Goal: Navigation & Orientation: Find specific page/section

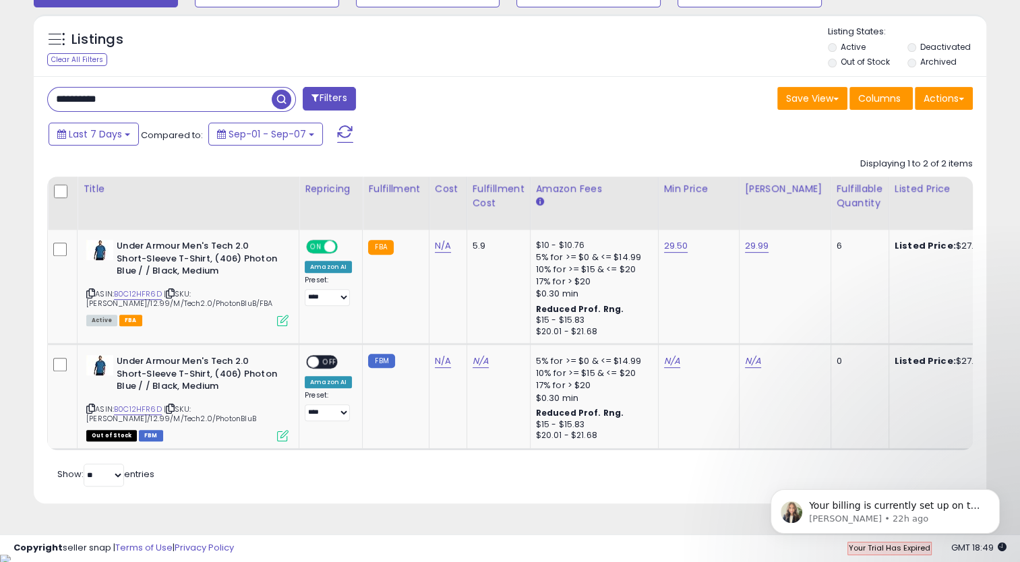
scroll to position [1926, 0]
click at [482, 98] on div "**********" at bounding box center [273, 100] width 473 height 27
click at [341, 132] on span at bounding box center [345, 134] width 16 height 18
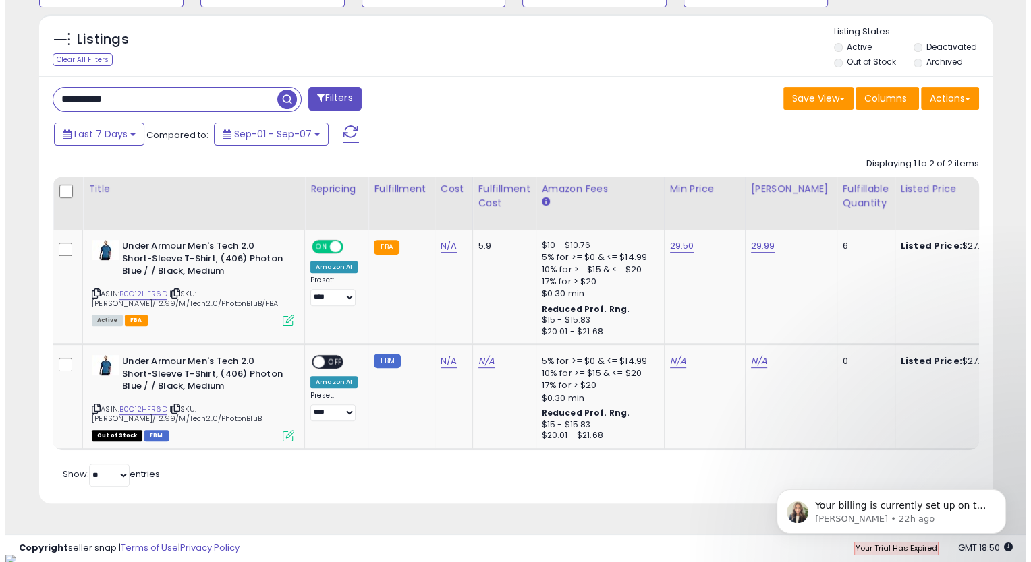
scroll to position [276, 558]
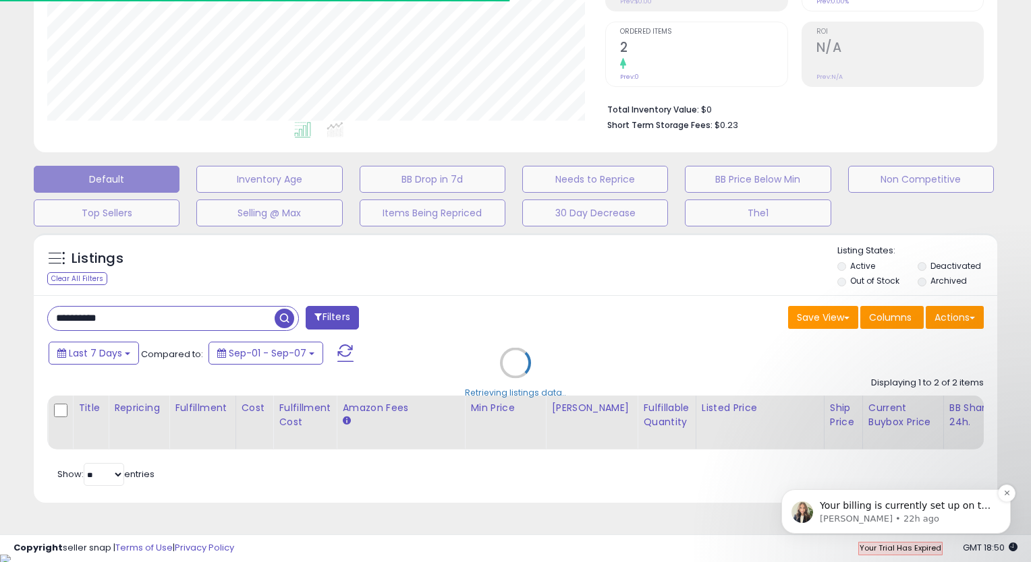
click at [919, 512] on p "Your billing is currently set up on the monthly plan but if you want, I can eas…" at bounding box center [906, 506] width 174 height 13
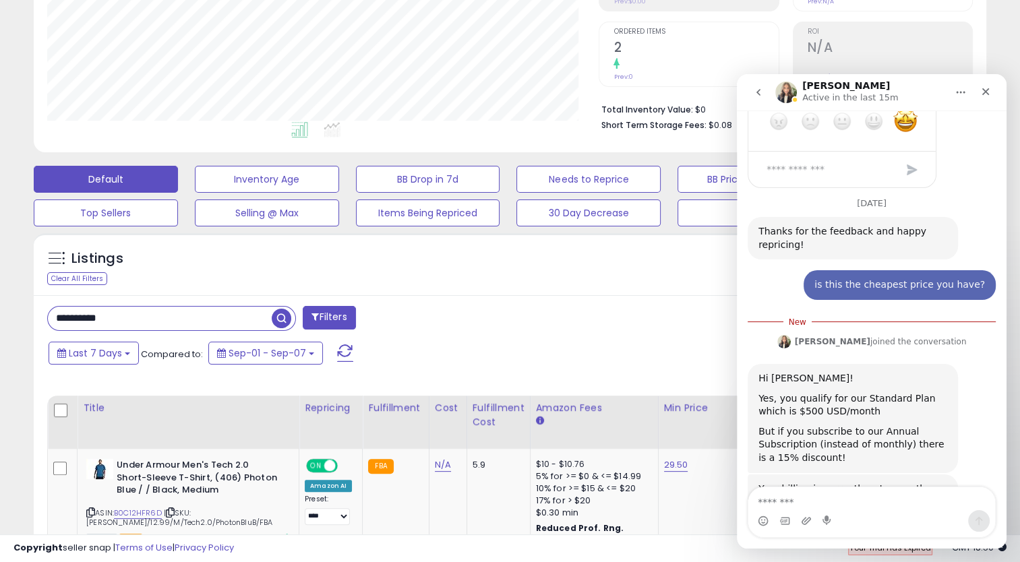
scroll to position [276, 552]
click at [840, 502] on textarea "Message…" at bounding box center [872, 499] width 247 height 23
type textarea "**********"
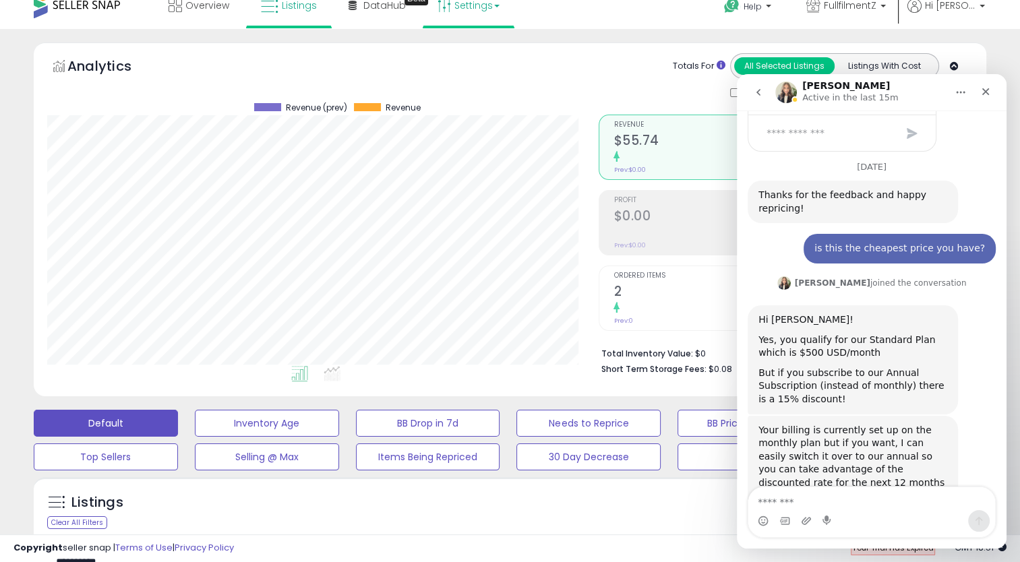
scroll to position [0, 0]
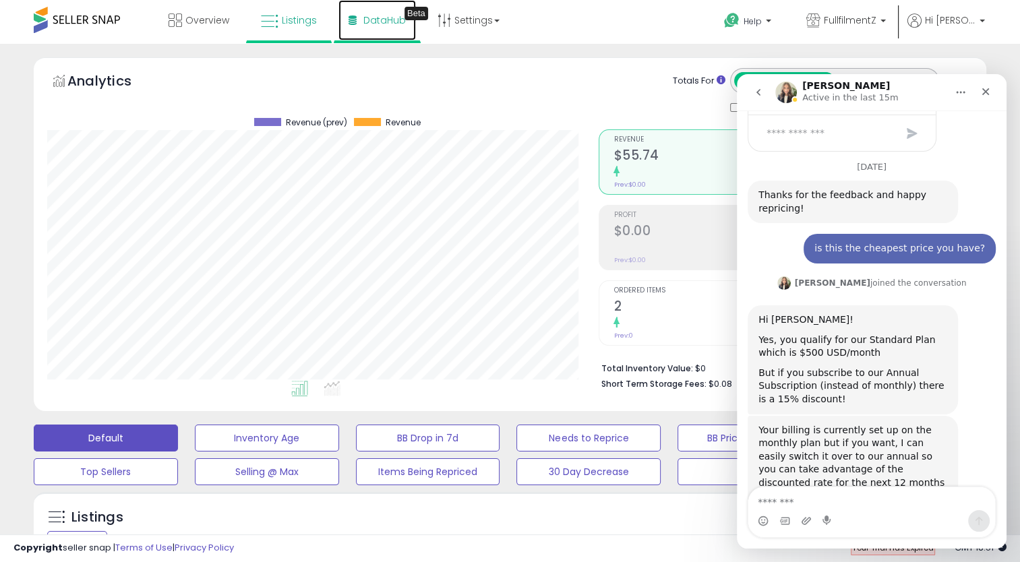
click at [374, 19] on span "DataHub" at bounding box center [385, 19] width 42 height 13
click at [211, 28] on link "Overview" at bounding box center [198, 20] width 81 height 40
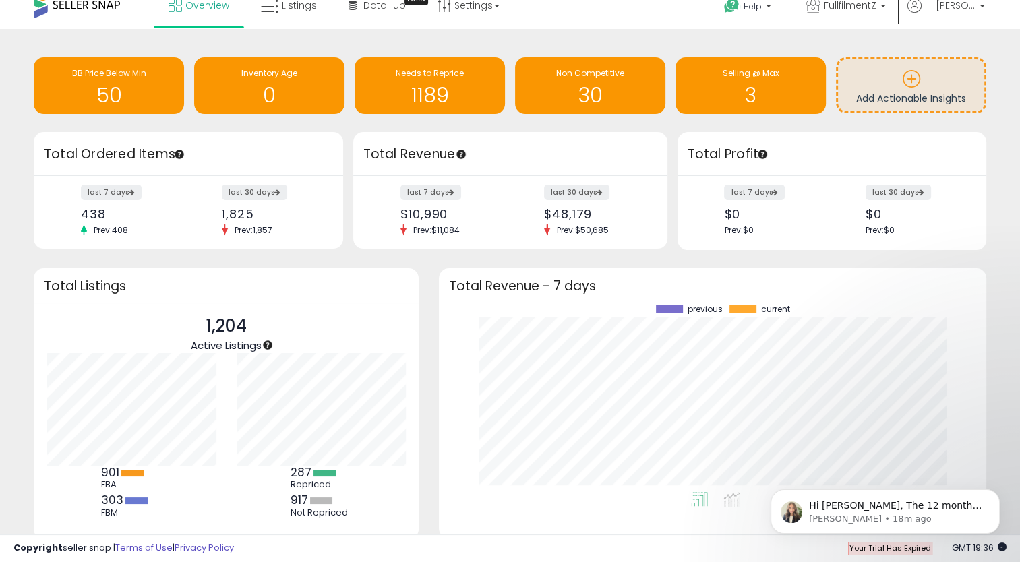
scroll to position [59, 0]
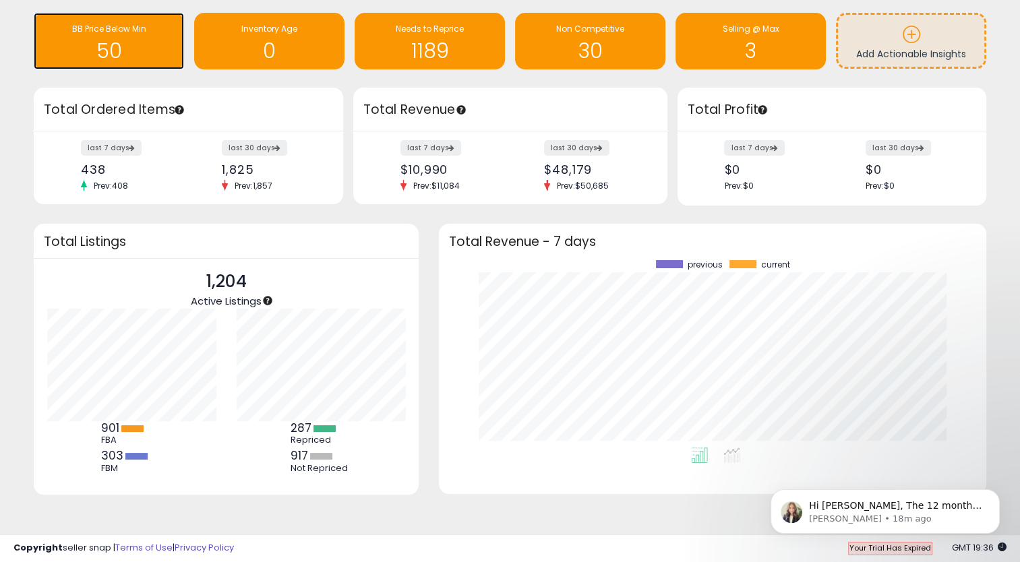
click at [111, 53] on h1 "50" at bounding box center [108, 51] width 137 height 22
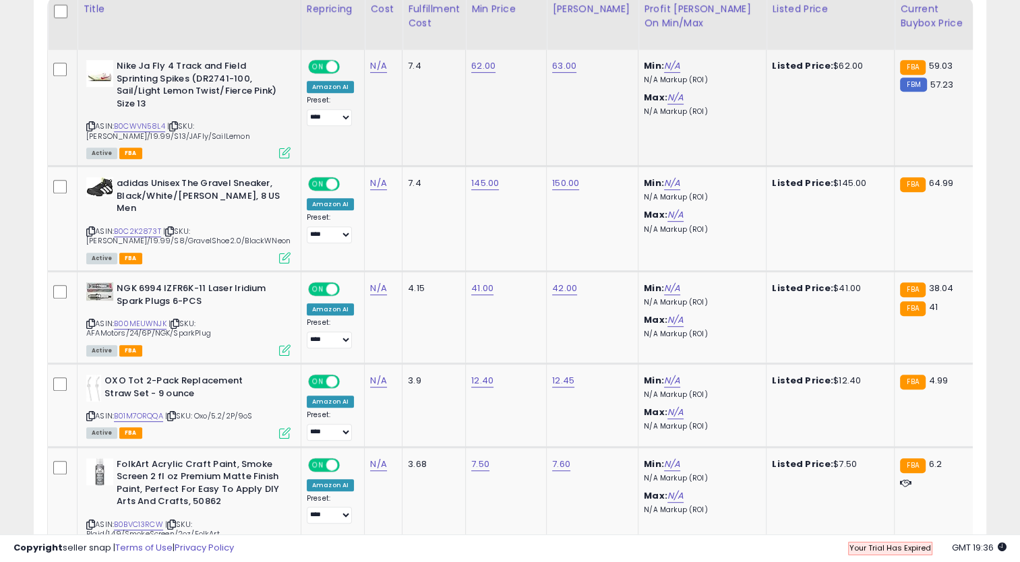
scroll to position [674, 0]
